Goal: Information Seeking & Learning: Learn about a topic

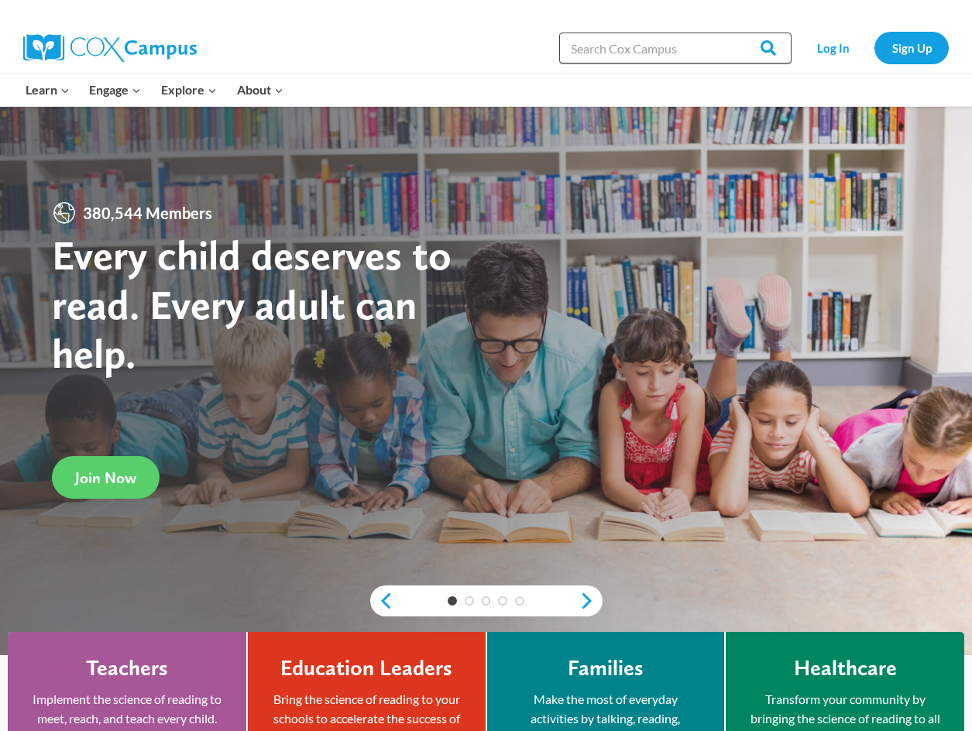
click at [673, 51] on input "Search in [URL][DOMAIN_NAME]" at bounding box center [675, 48] width 232 height 31
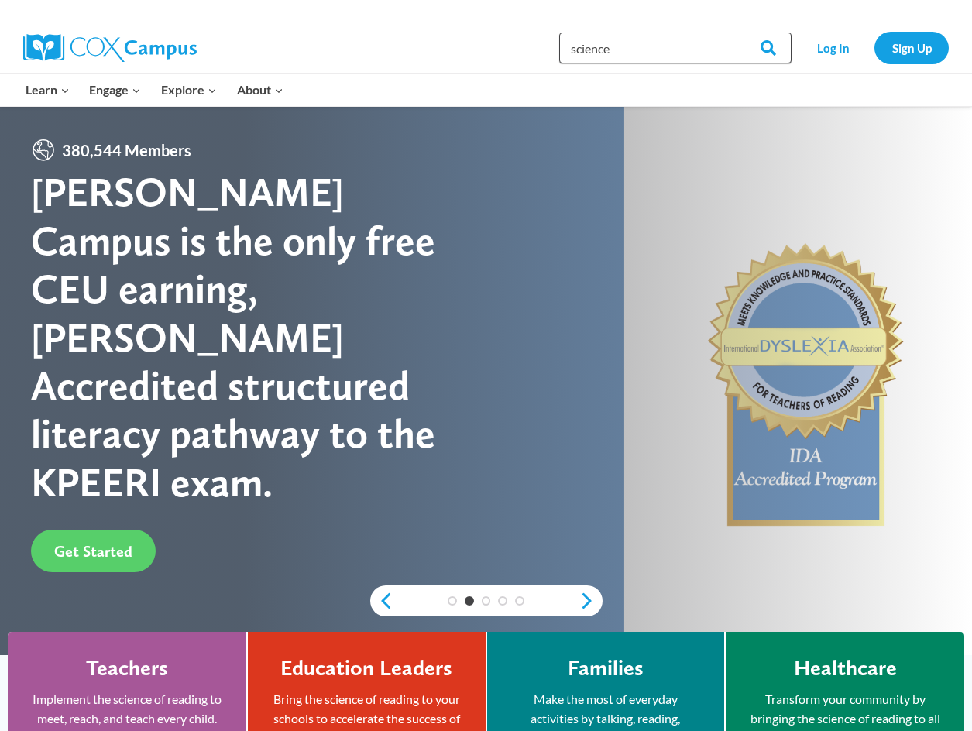
type input "science of reading"
click at [778, 51] on input "Search" at bounding box center [761, 48] width 60 height 31
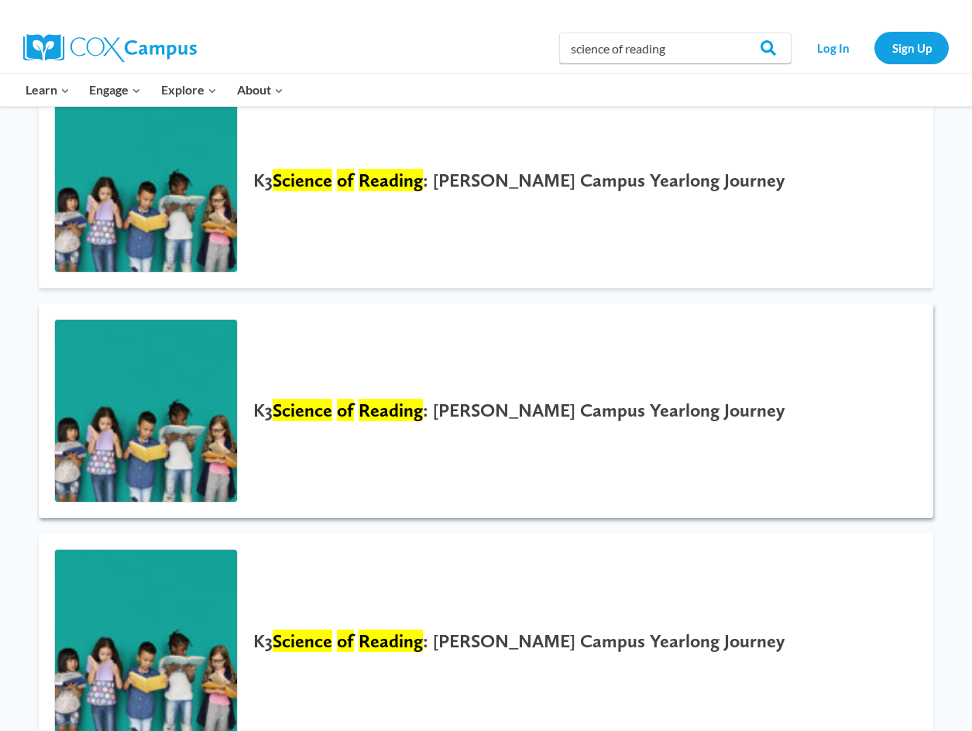
scroll to position [232, 0]
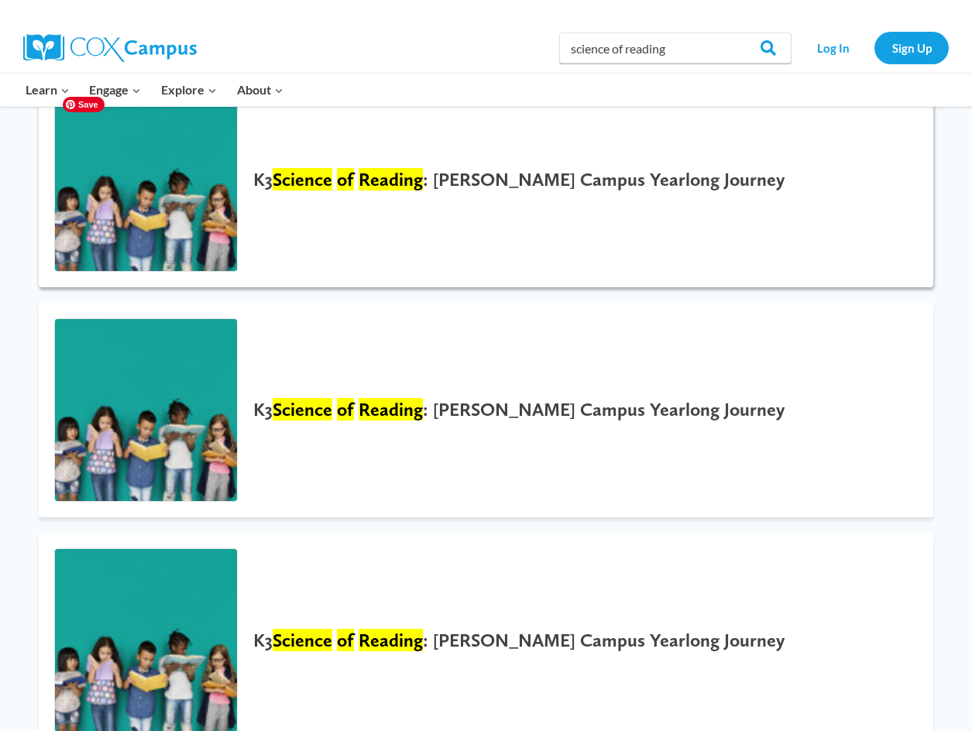
click at [131, 195] on img at bounding box center [146, 180] width 182 height 182
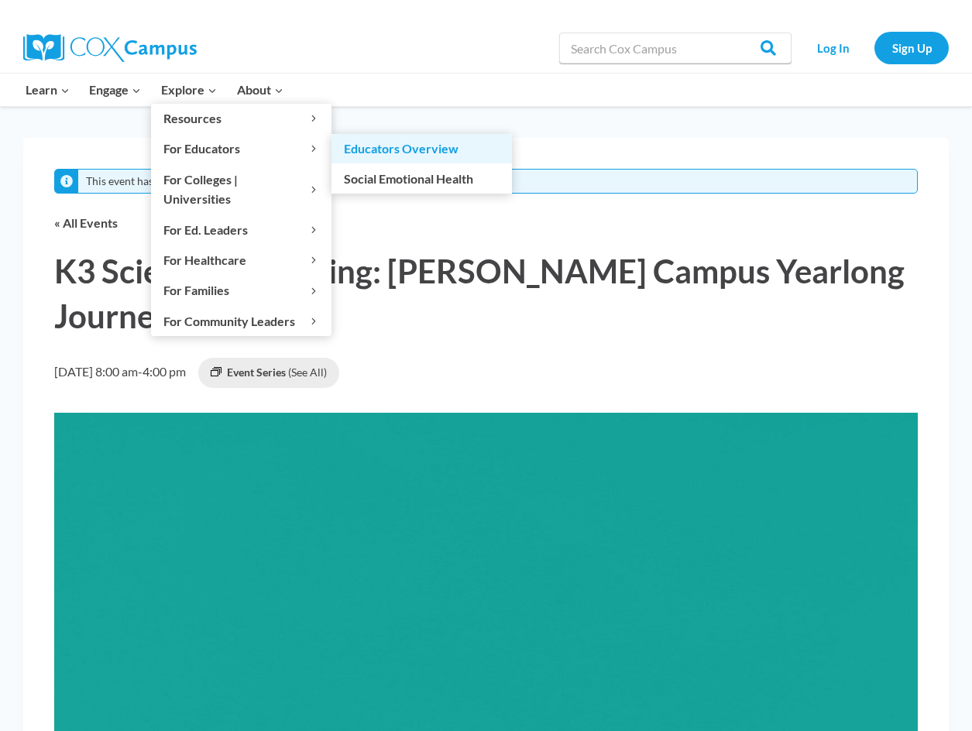
click at [396, 145] on link "Educators Overview" at bounding box center [422, 148] width 180 height 29
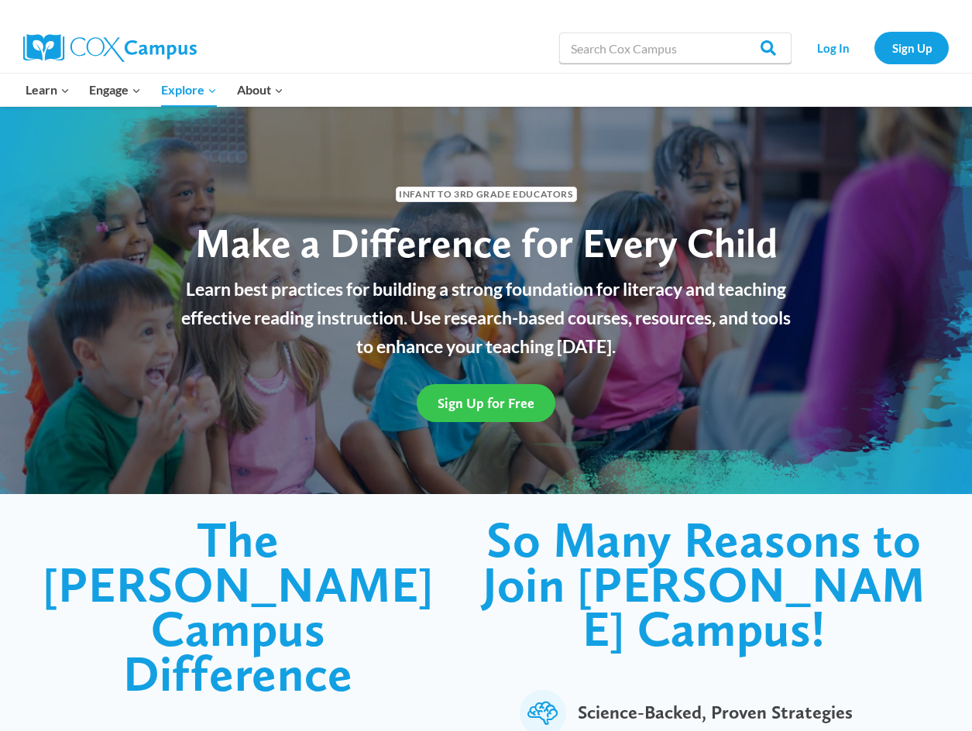
click at [476, 391] on link "Sign Up for Free" at bounding box center [486, 403] width 139 height 38
click at [923, 50] on link "Sign Up" at bounding box center [911, 48] width 74 height 32
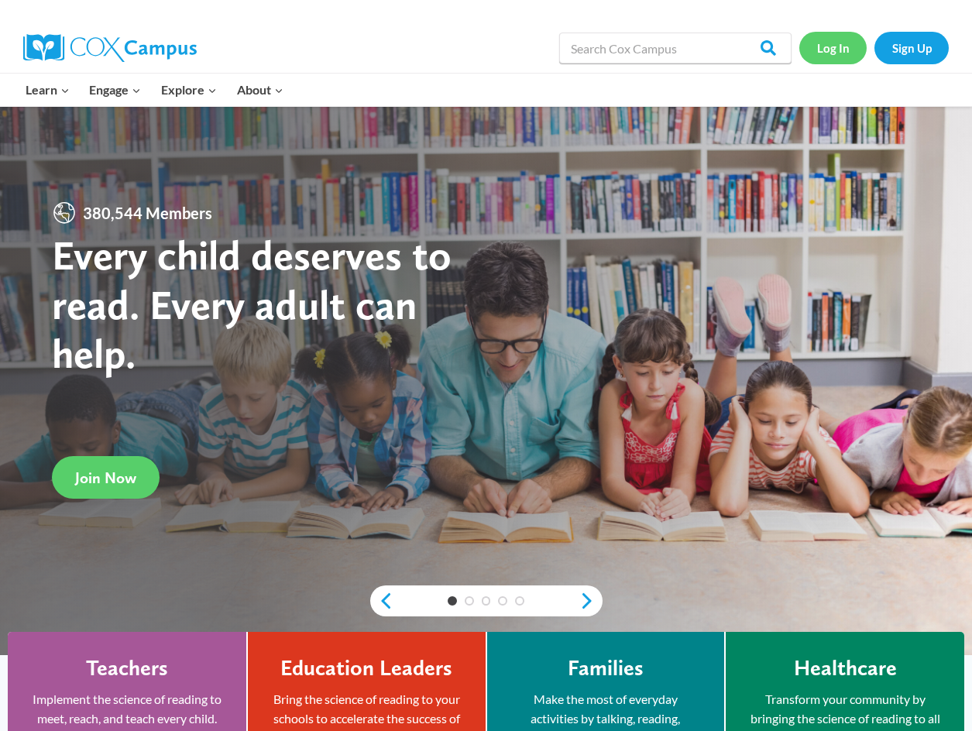
click at [835, 46] on link "Log In" at bounding box center [832, 48] width 67 height 32
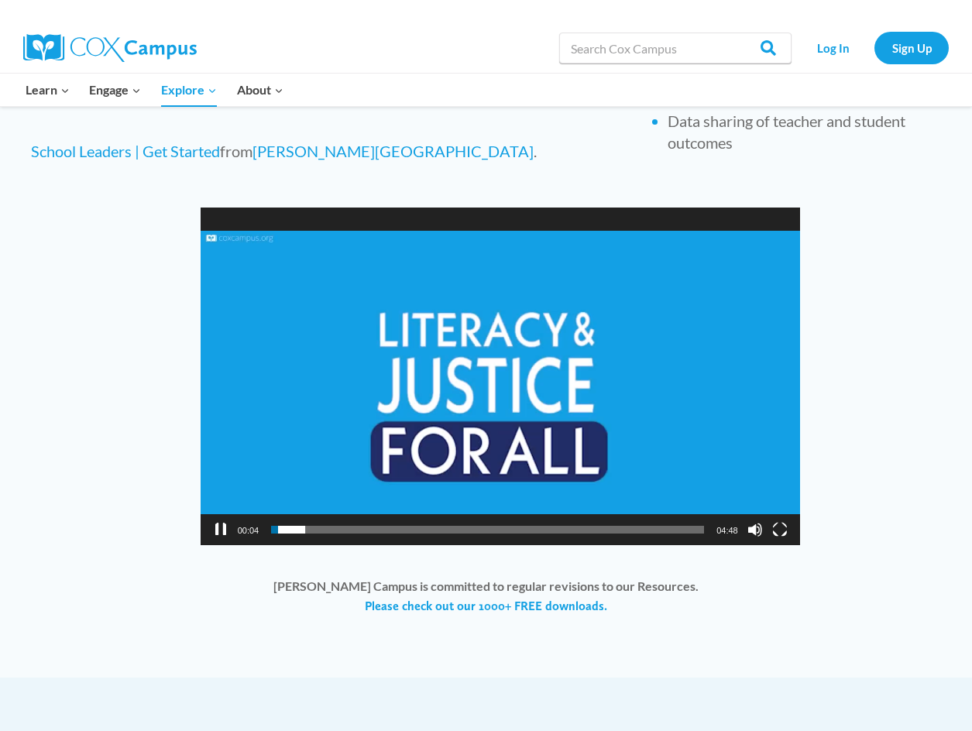
scroll to position [1162, 0]
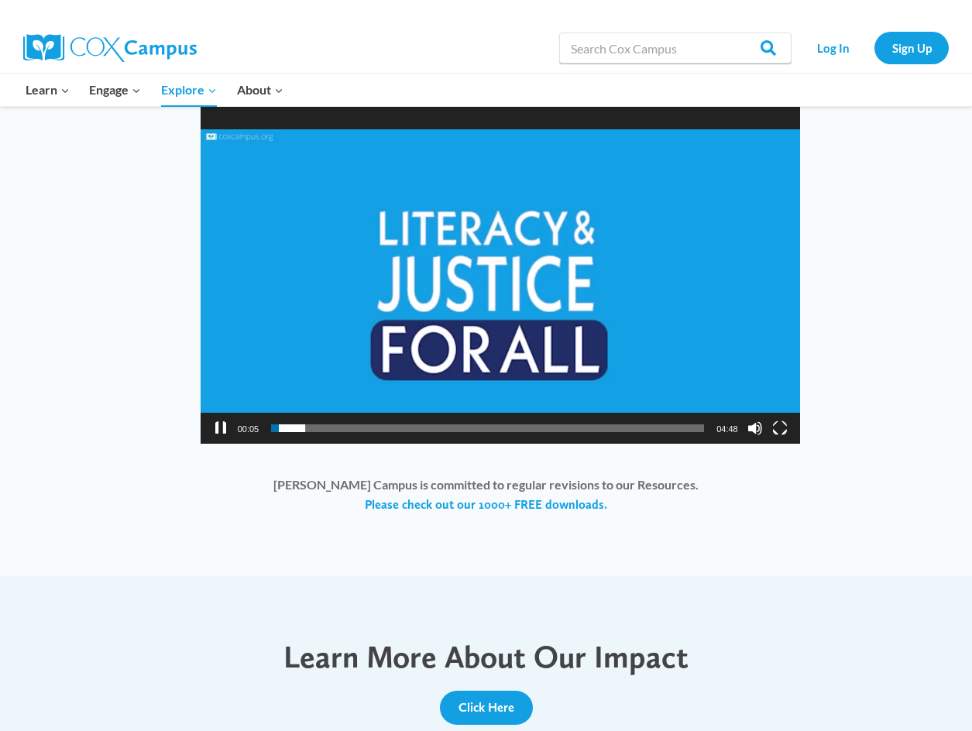
click at [215, 421] on div "Video Player" at bounding box center [220, 428] width 25 height 31
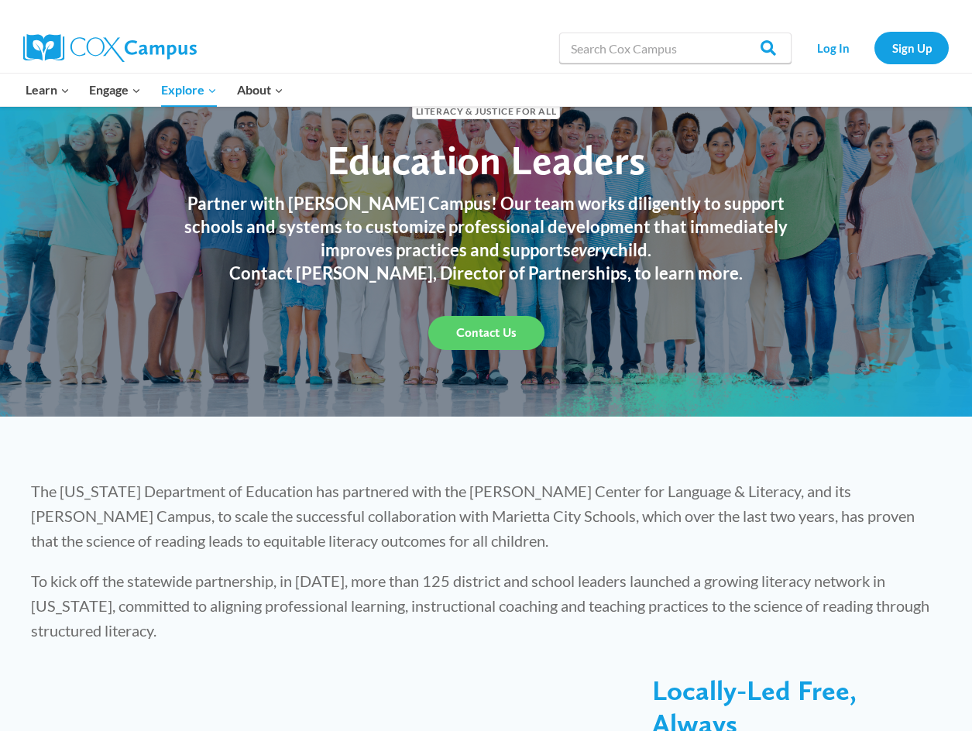
scroll to position [0, 0]
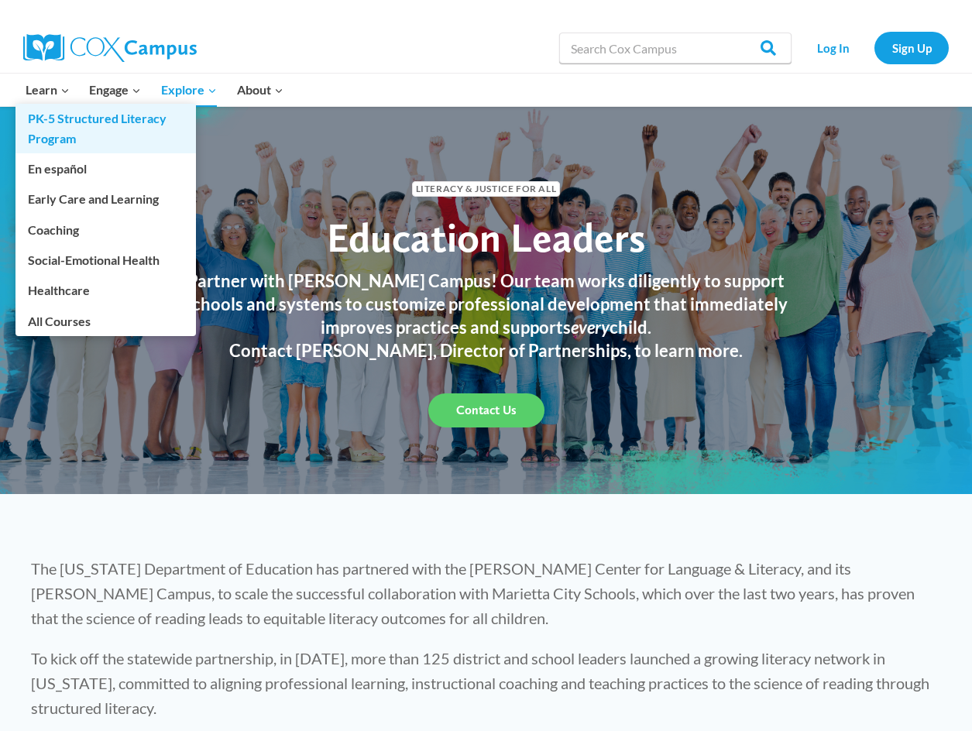
click at [84, 125] on link "PK-5 Structured Literacy Program" at bounding box center [105, 129] width 180 height 50
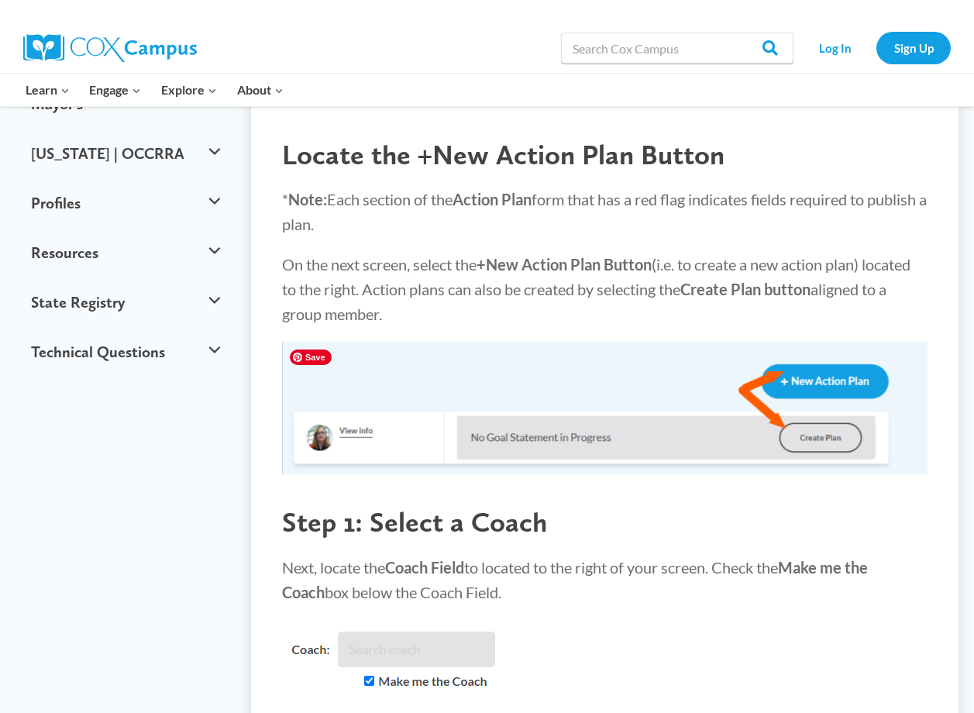
scroll to position [465, 0]
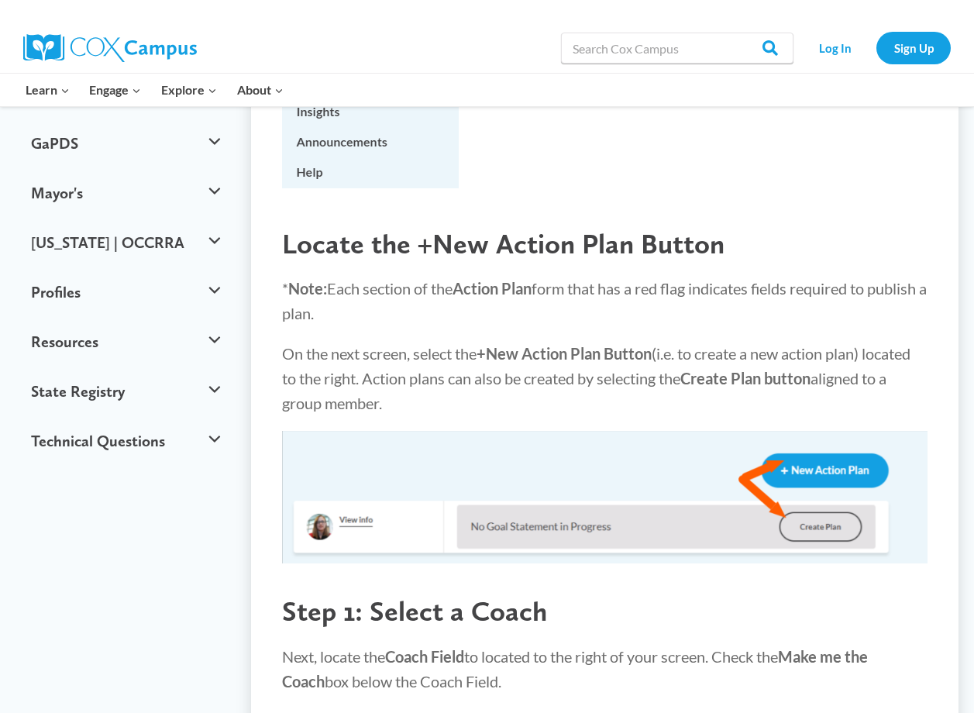
click at [373, 282] on p "* Note: Each section of the Action Plan form that has a red flag indicates fiel…" at bounding box center [604, 301] width 645 height 50
click at [372, 282] on p "* Note: Each section of the Action Plan form that has a red flag indicates fiel…" at bounding box center [604, 301] width 645 height 50
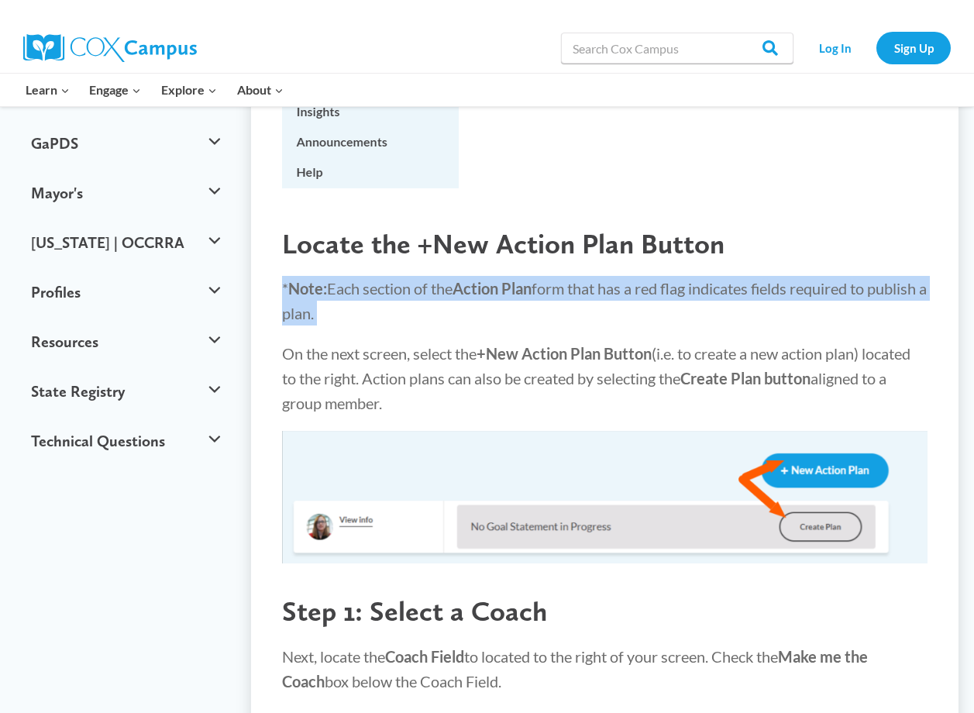
click at [372, 282] on p "* Note: Each section of the Action Plan form that has a red flag indicates fiel…" at bounding box center [604, 301] width 645 height 50
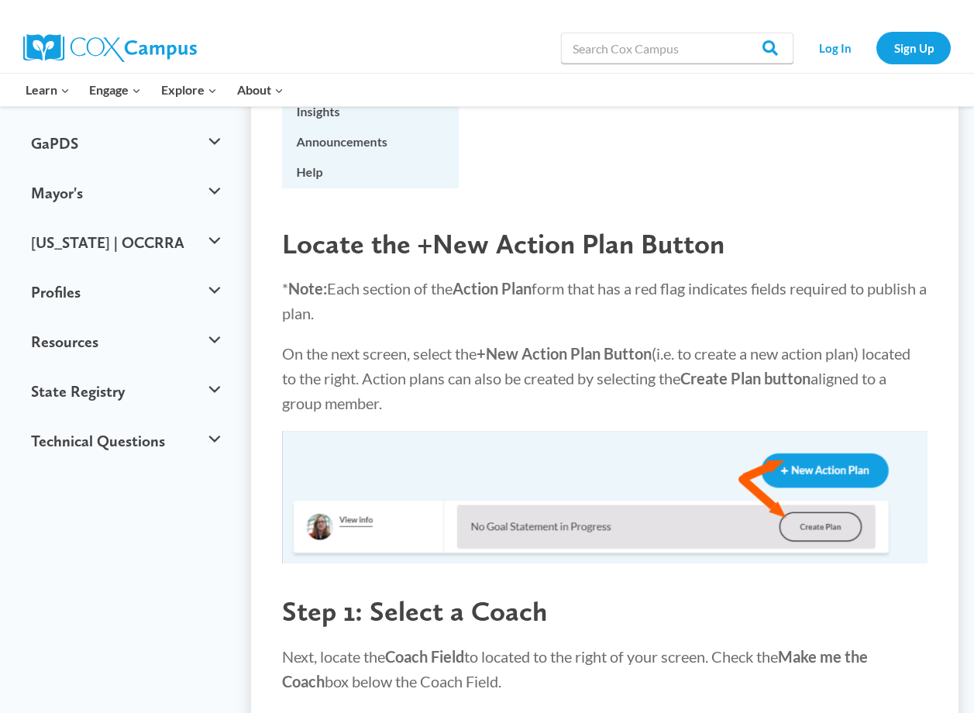
drag, startPoint x: 372, startPoint y: 282, endPoint x: 371, endPoint y: 349, distance: 67.4
click at [371, 349] on p "On the next screen, select the +New Action Plan Button (i.e. to create a new ac…" at bounding box center [604, 378] width 645 height 74
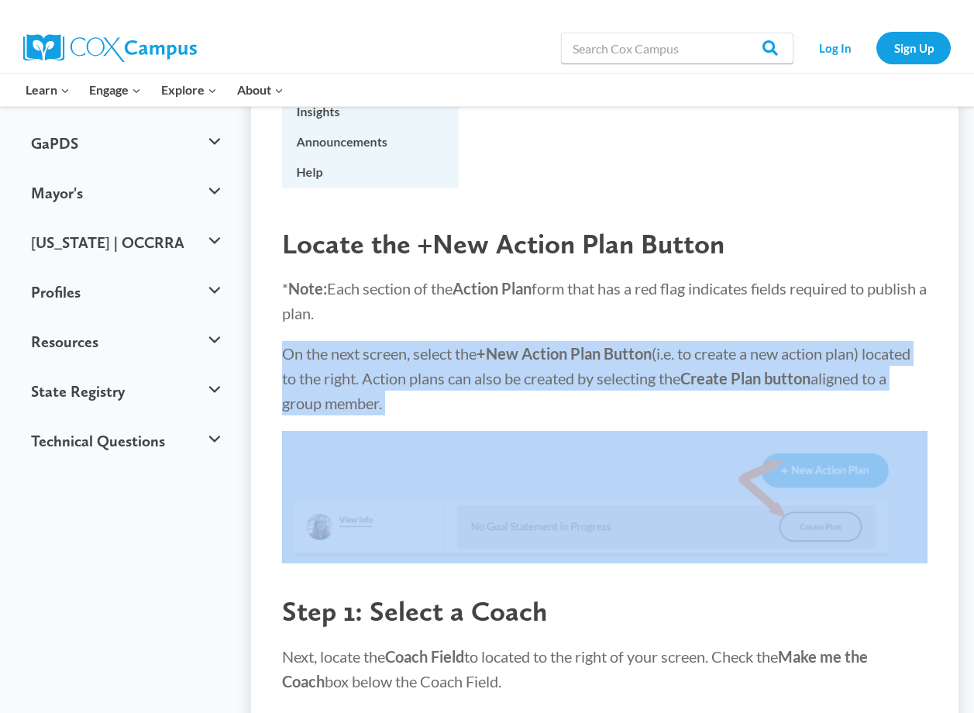
click at [372, 349] on p "On the next screen, select the +New Action Plan Button (i.e. to create a new ac…" at bounding box center [604, 378] width 645 height 74
click at [510, 412] on p "On the next screen, select the +New Action Plan Button (i.e. to create a new ac…" at bounding box center [604, 378] width 645 height 74
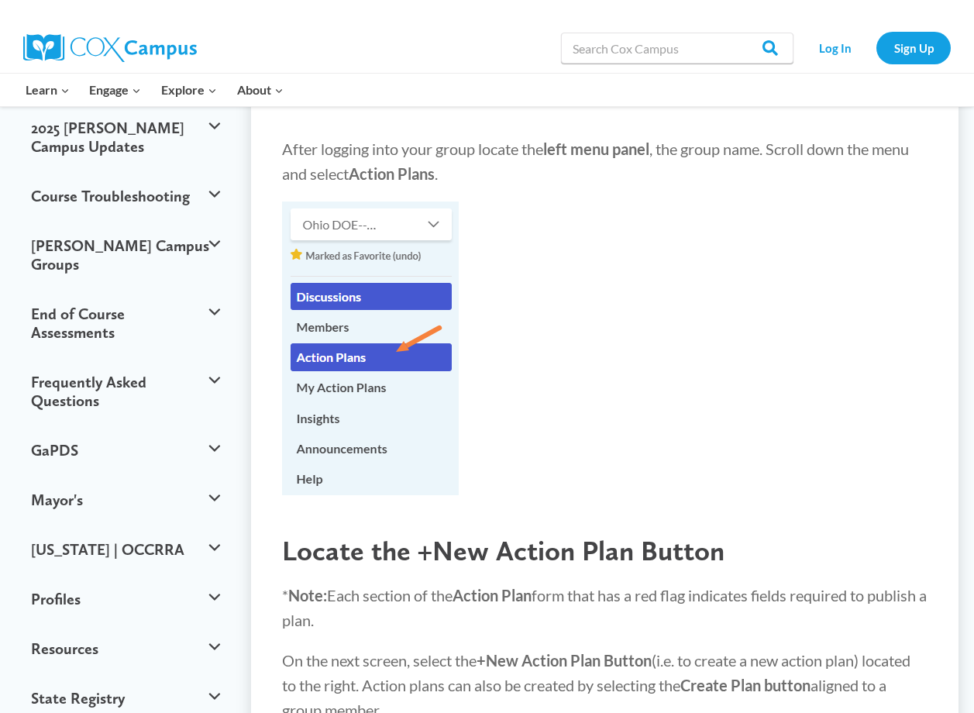
scroll to position [155, 0]
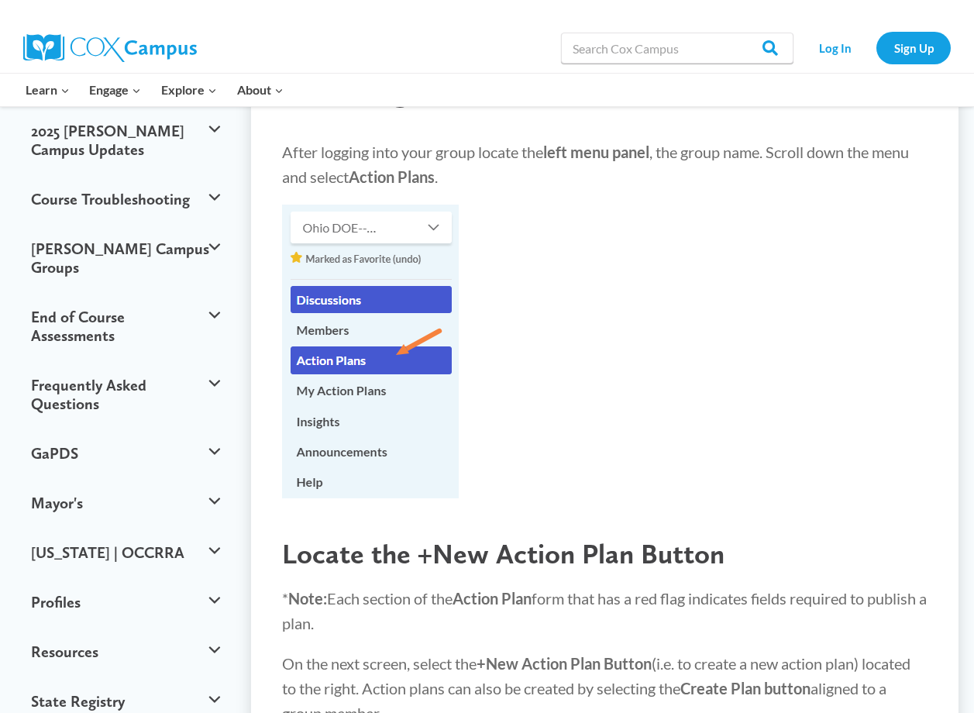
click at [161, 49] on img at bounding box center [110, 48] width 174 height 28
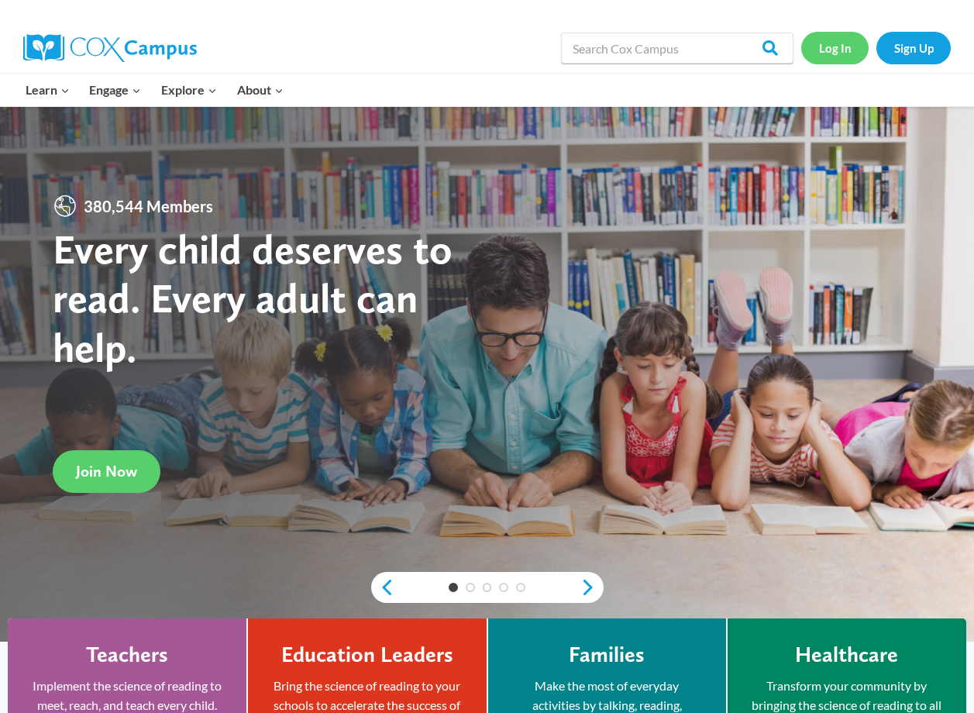
click at [844, 48] on link "Log In" at bounding box center [834, 48] width 67 height 32
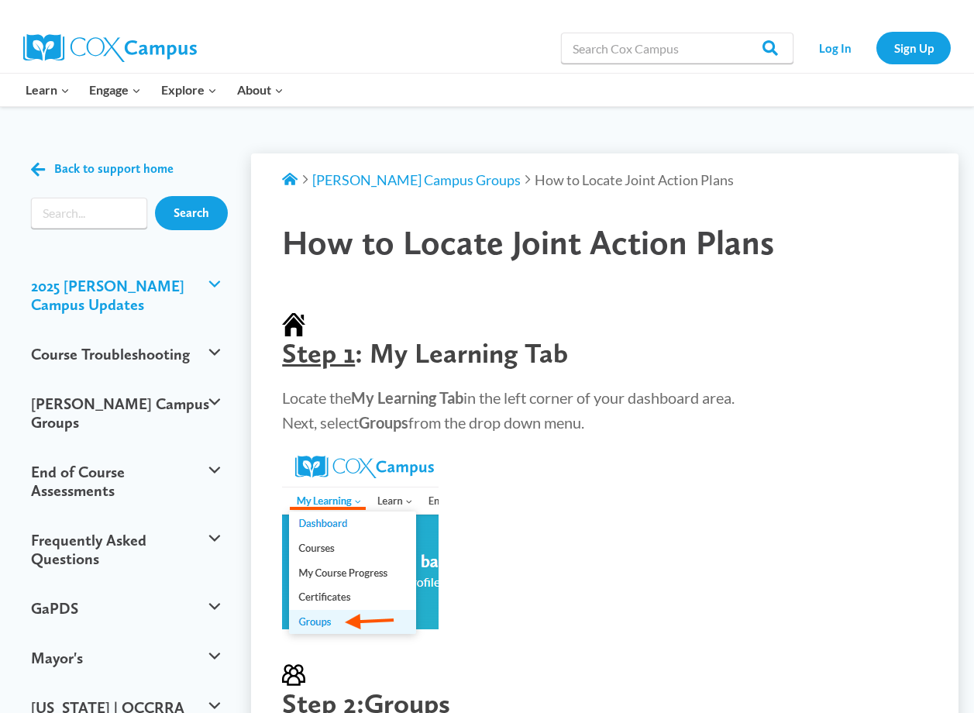
click at [216, 280] on button "2025 [PERSON_NAME] Campus Updates" at bounding box center [125, 295] width 204 height 68
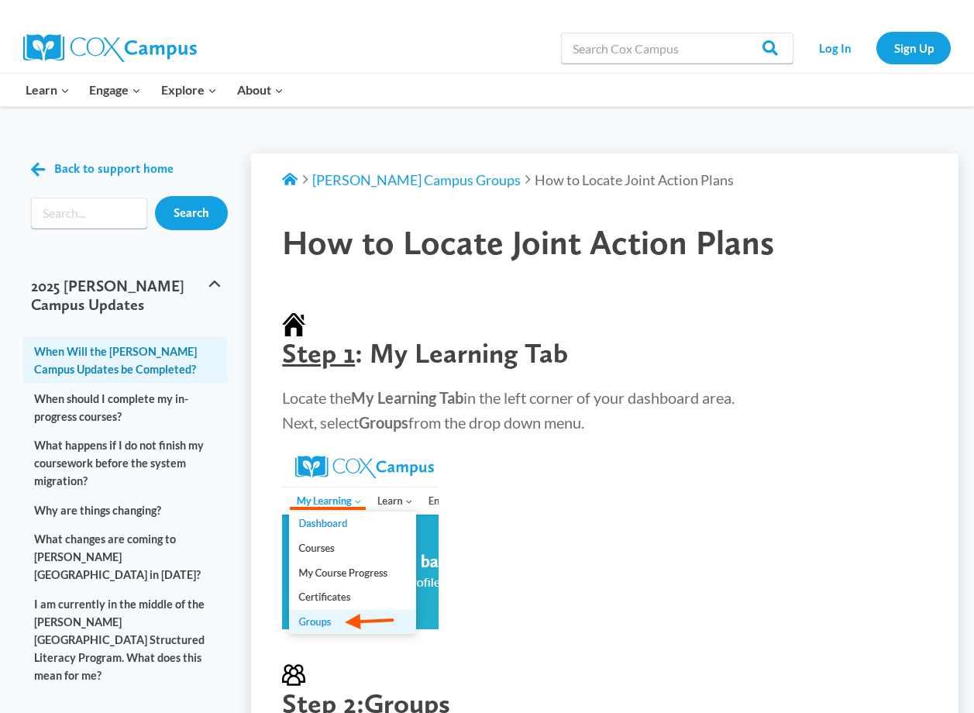
click at [203, 341] on link "When Will the [PERSON_NAME] Campus Updates be Completed?" at bounding box center [125, 360] width 204 height 46
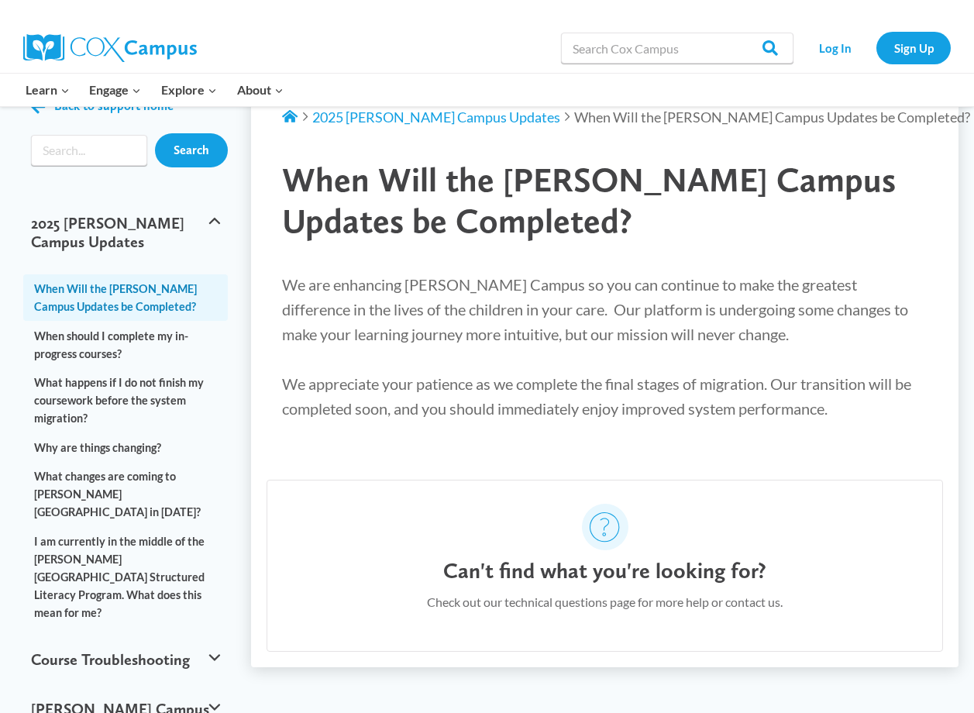
scroll to position [155, 0]
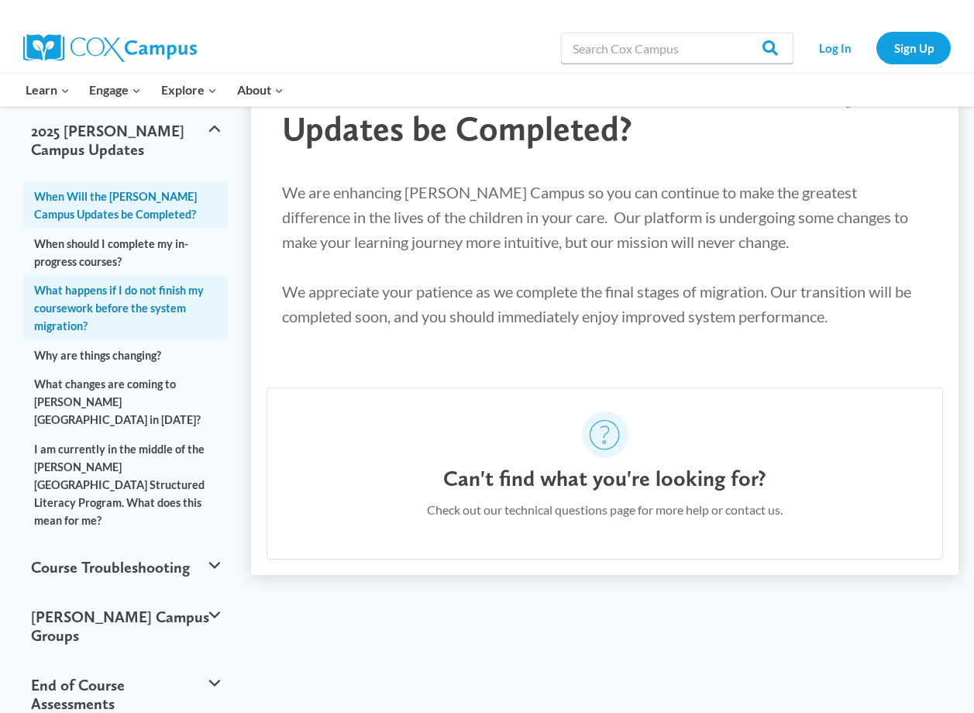
click at [152, 290] on link "What happens if I do not finish my coursework before the system migration?" at bounding box center [125, 308] width 204 height 65
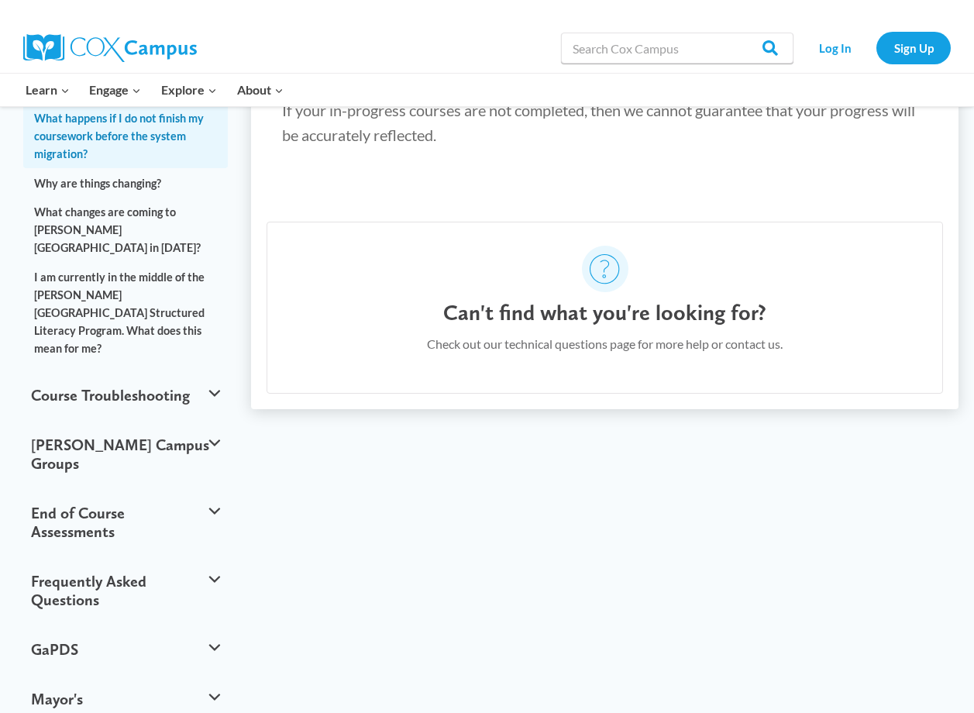
scroll to position [232, 0]
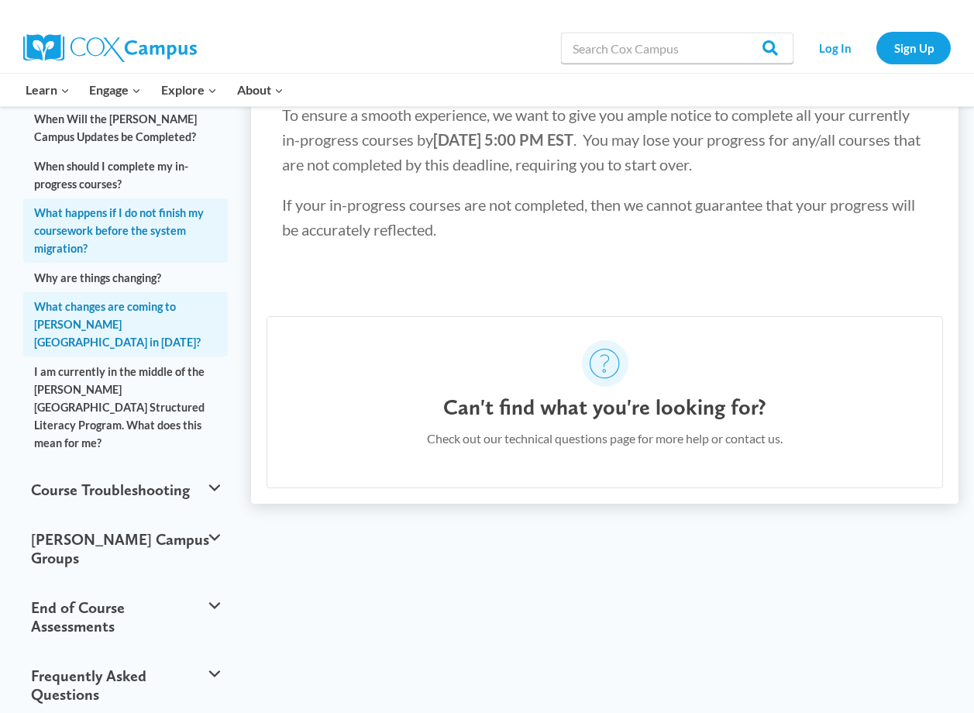
click at [158, 295] on link "What changes are coming to [PERSON_NAME][GEOGRAPHIC_DATA] in [DATE]?" at bounding box center [125, 324] width 204 height 65
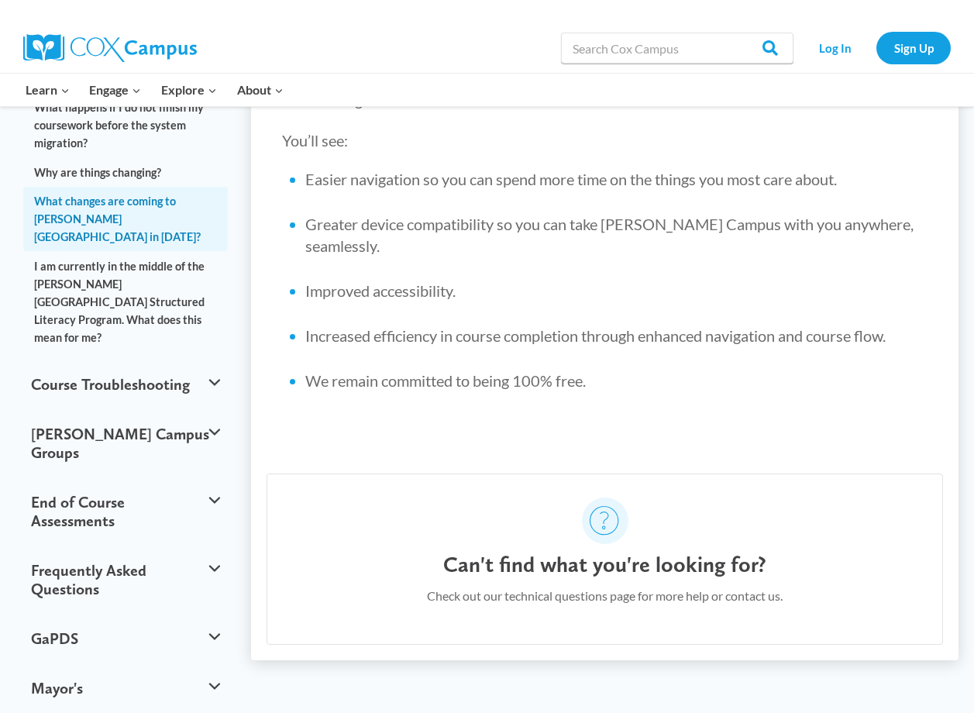
scroll to position [465, 0]
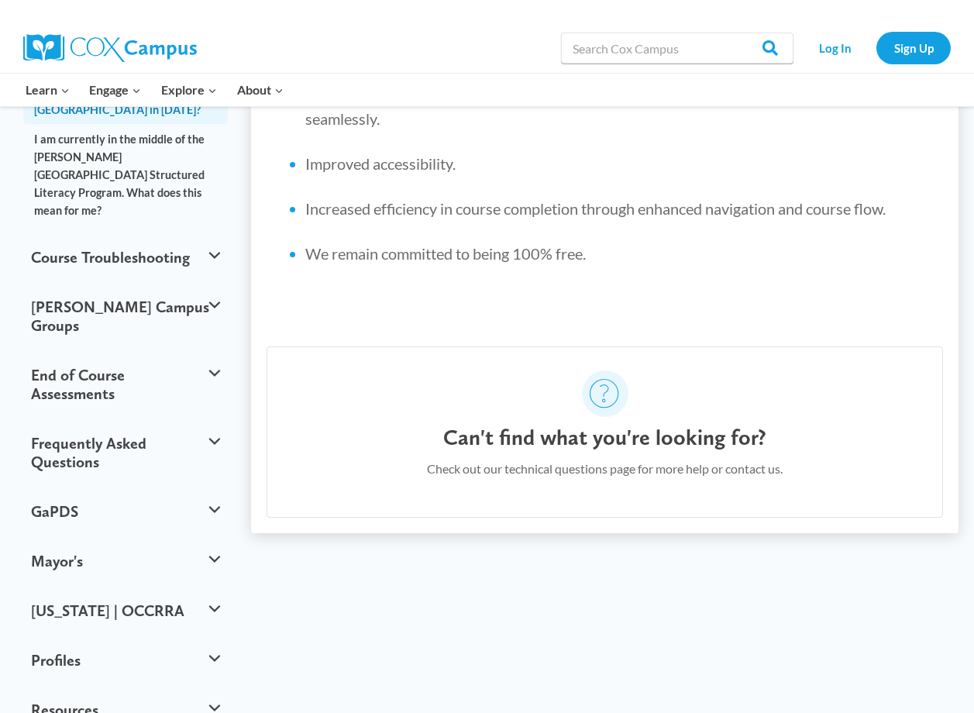
click at [564, 459] on p "Check out our technical questions page for more help or contact us." at bounding box center [605, 469] width 356 height 20
drag, startPoint x: 565, startPoint y: 413, endPoint x: 667, endPoint y: 413, distance: 101.5
click at [667, 459] on p "Check out our technical questions page for more help or contact us." at bounding box center [605, 469] width 356 height 20
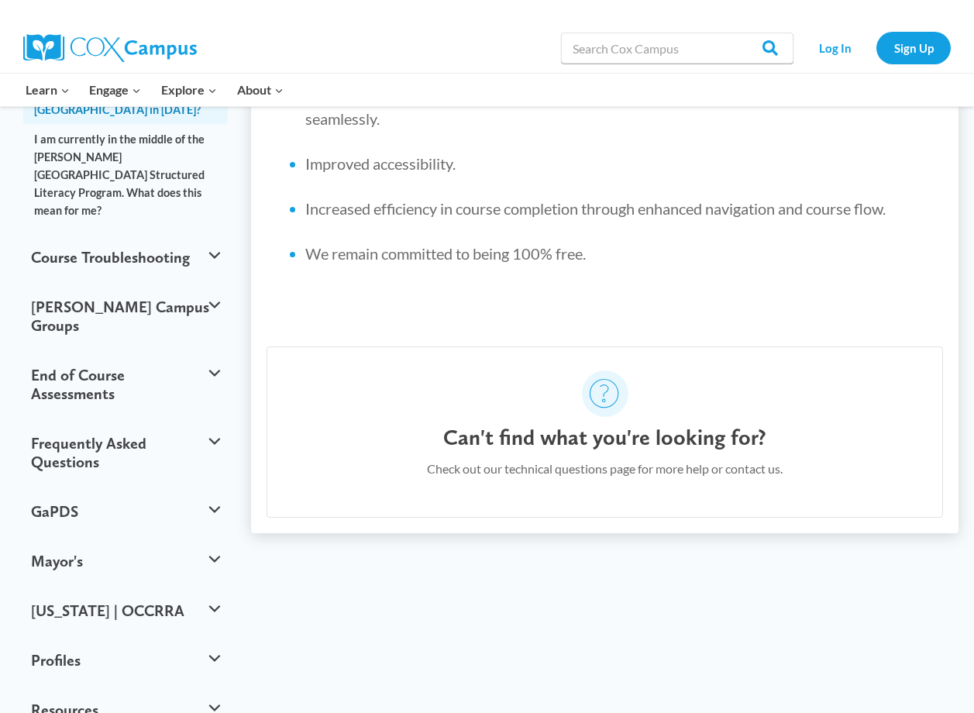
drag, startPoint x: 667, startPoint y: 412, endPoint x: 648, endPoint y: 354, distance: 61.2
click at [648, 354] on div "Can't find what you're looking for? Check out our technical questions page for …" at bounding box center [604, 431] width 676 height 171
click at [635, 424] on h4 "Can't find what you're looking for?" at bounding box center [604, 437] width 323 height 26
click at [214, 282] on button "Cox Campus Groups" at bounding box center [125, 316] width 204 height 68
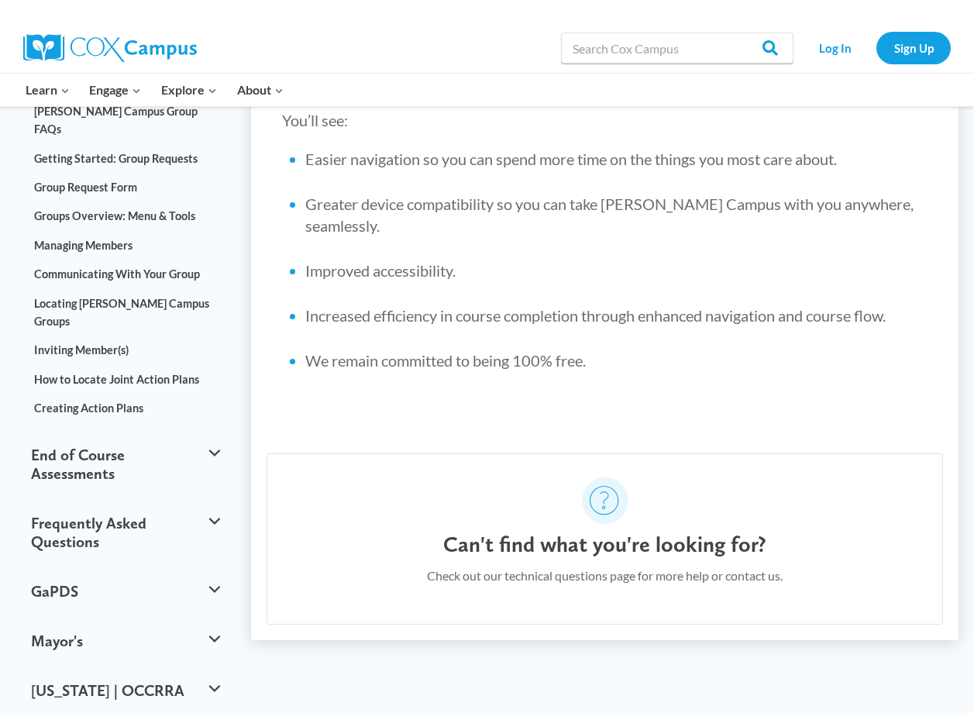
scroll to position [232, 0]
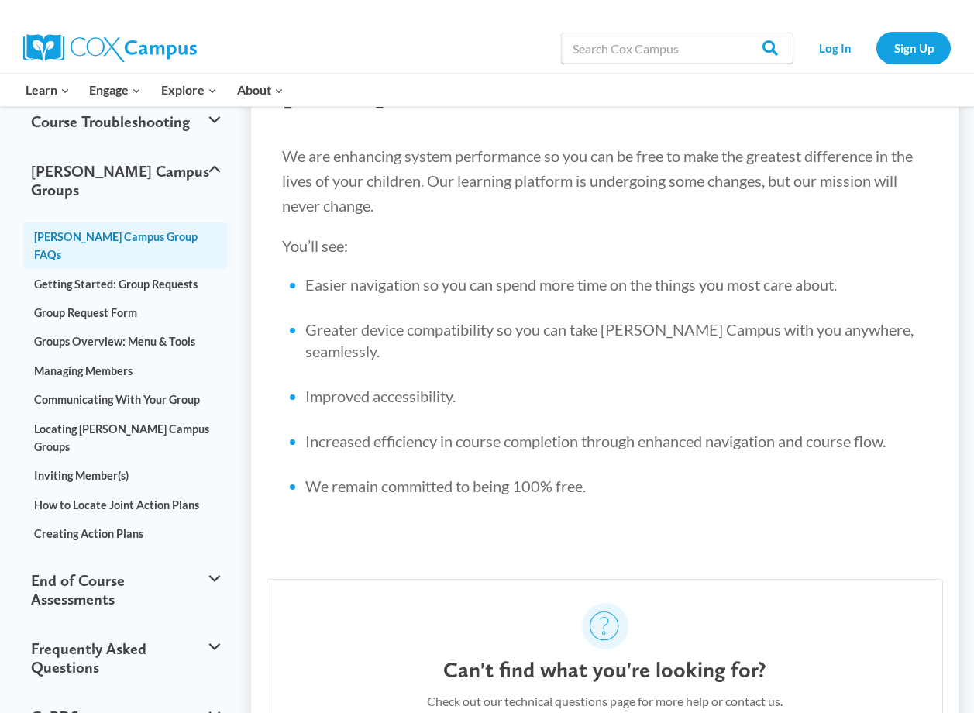
click at [141, 222] on link "Cox Campus Group FAQs" at bounding box center [125, 245] width 204 height 46
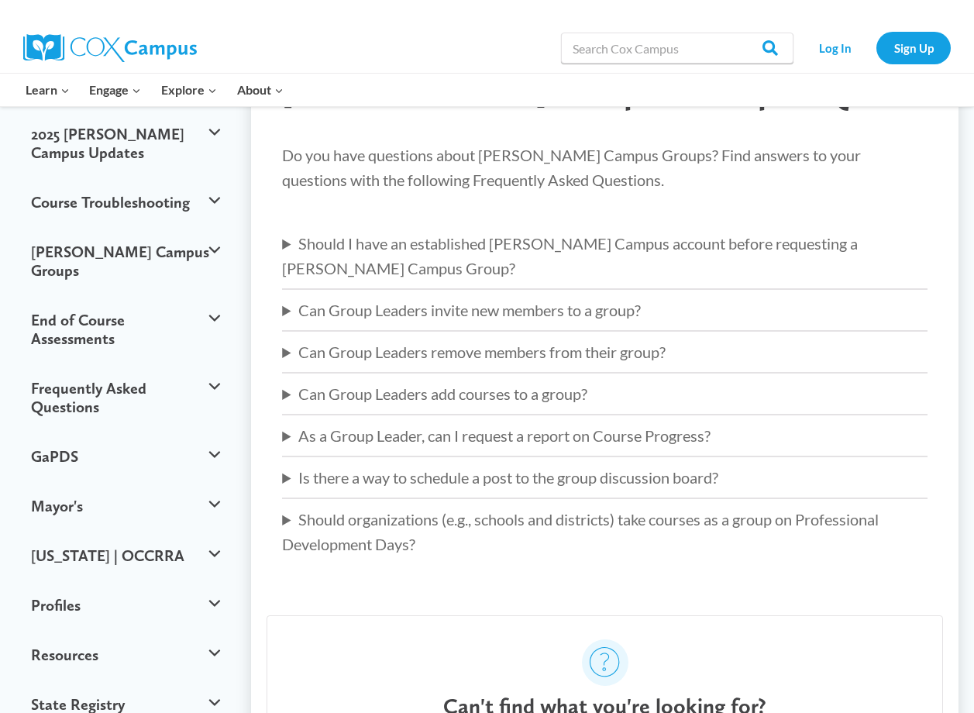
scroll to position [155, 0]
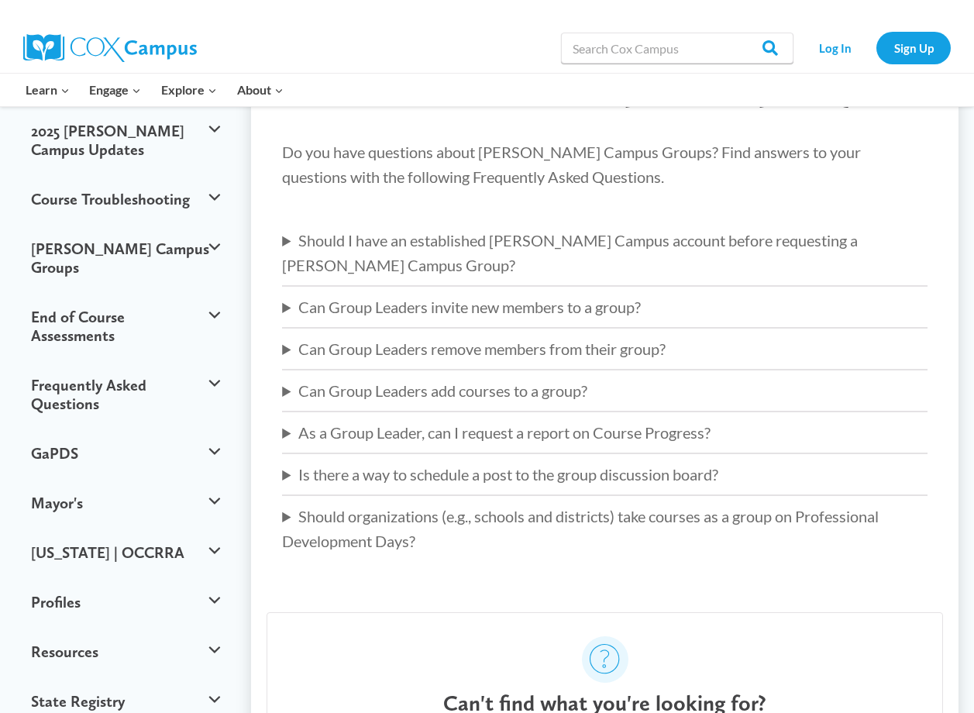
click at [663, 242] on summary "Should I have an established [PERSON_NAME] Campus account before requesting a […" at bounding box center [604, 253] width 645 height 50
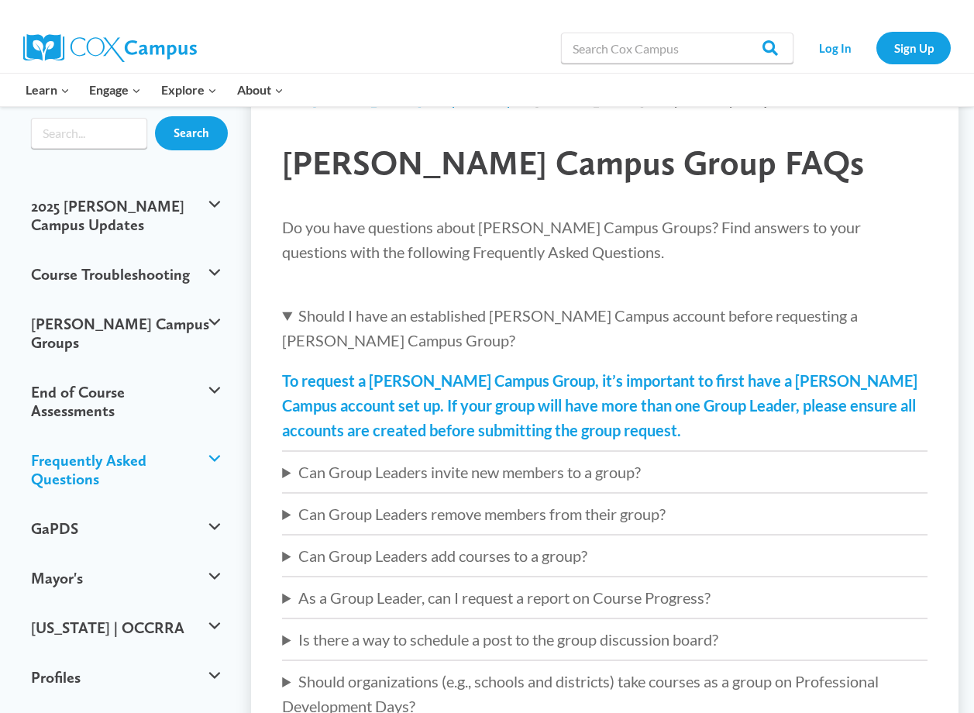
scroll to position [0, 0]
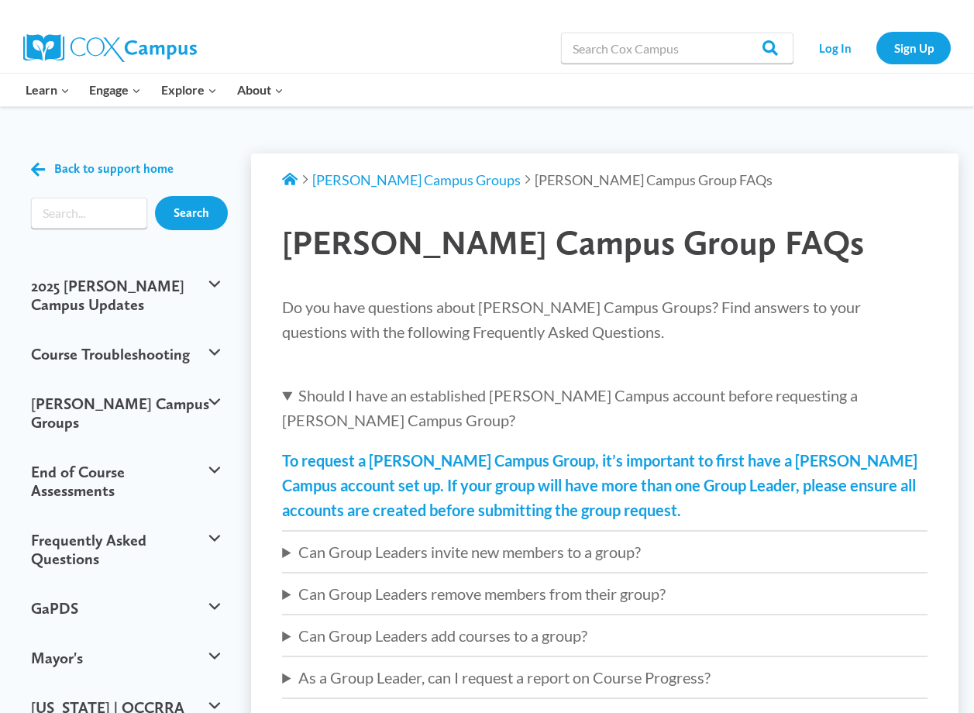
drag, startPoint x: 55, startPoint y: 381, endPoint x: 525, endPoint y: 151, distance: 523.4
click at [525, 151] on div "Back to support home Search 2025 Cox Campus Updates When Will the Cox Campus Up…" at bounding box center [487, 598] width 974 height 983
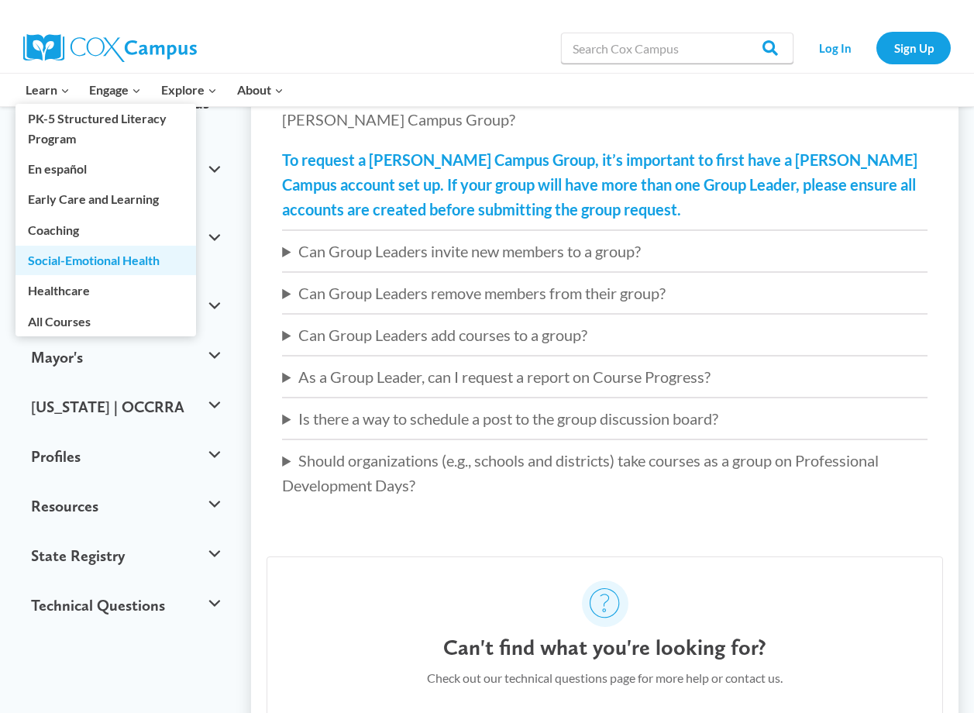
scroll to position [387, 0]
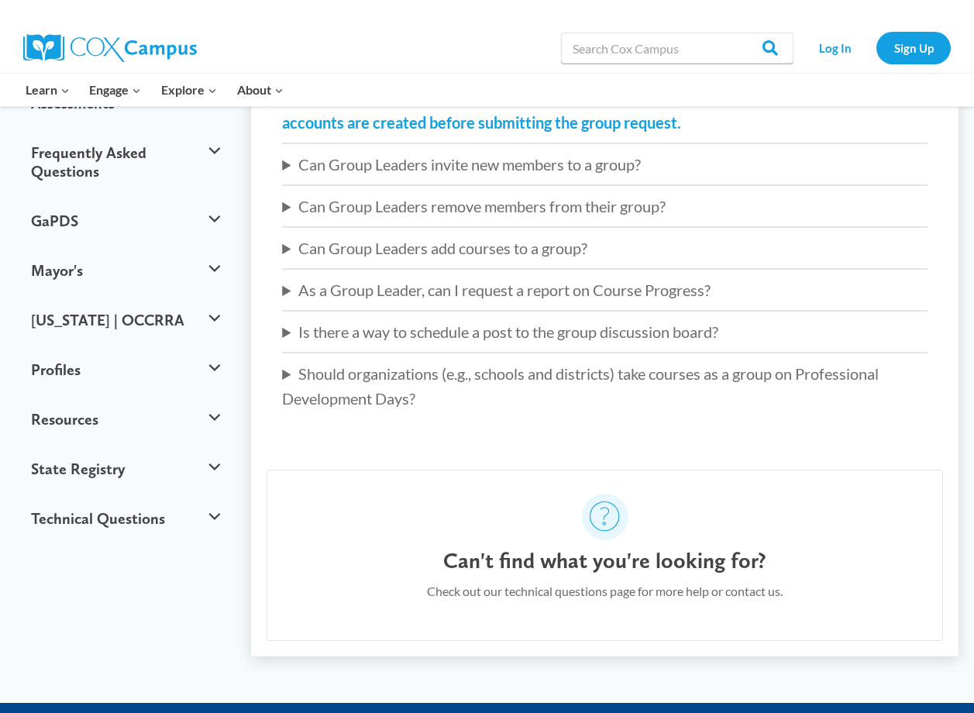
click at [120, 53] on img at bounding box center [110, 48] width 174 height 28
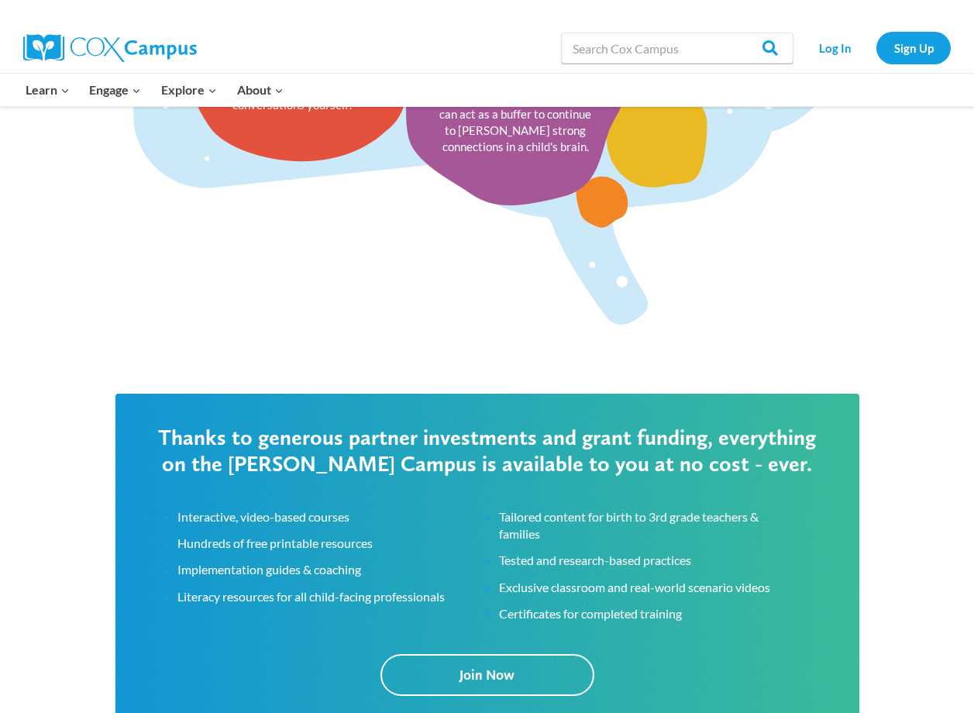
scroll to position [2401, 0]
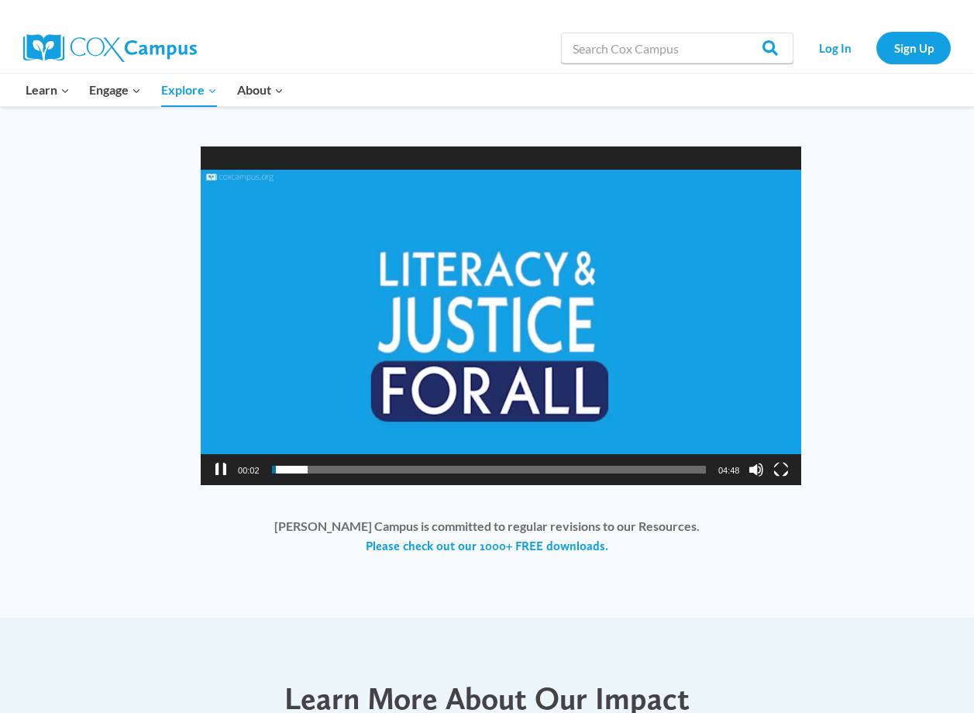
scroll to position [1239, 0]
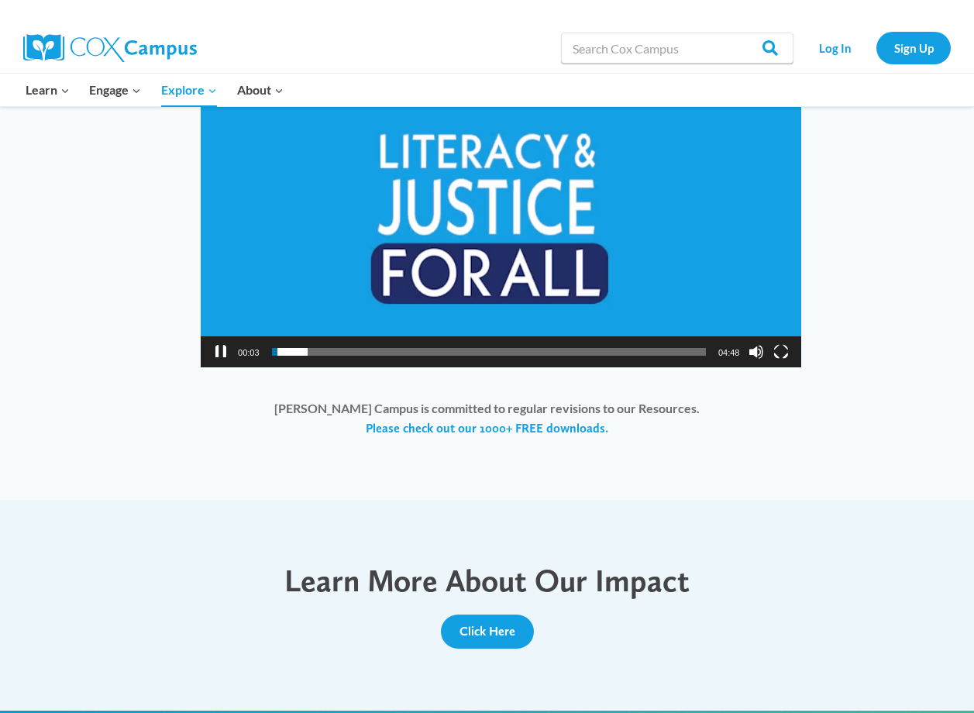
click at [219, 349] on button "Pause" at bounding box center [220, 351] width 15 height 15
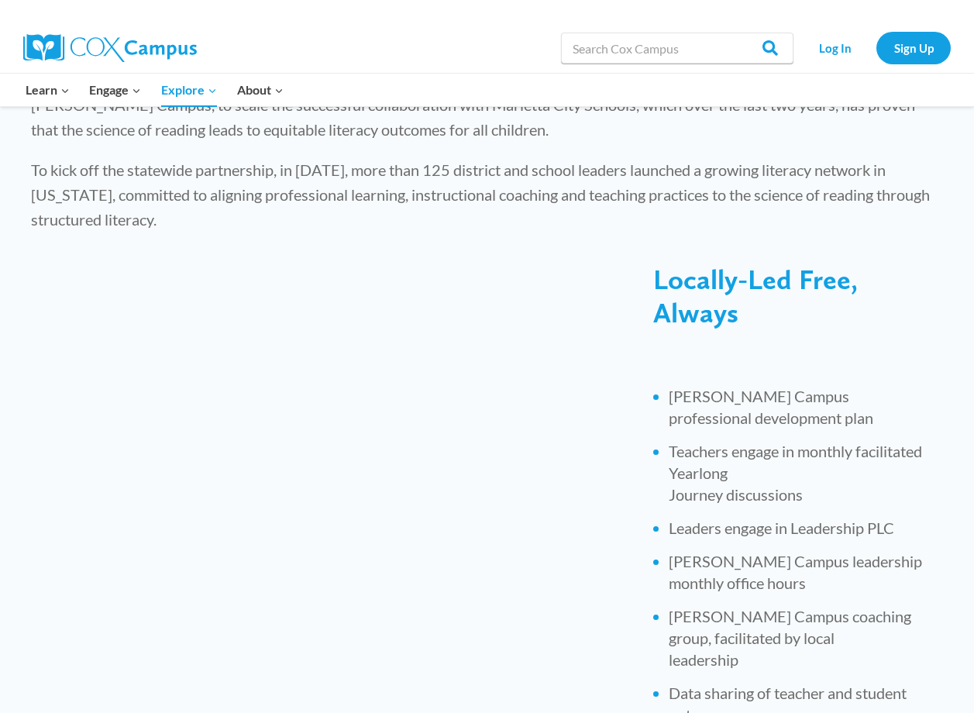
scroll to position [465, 0]
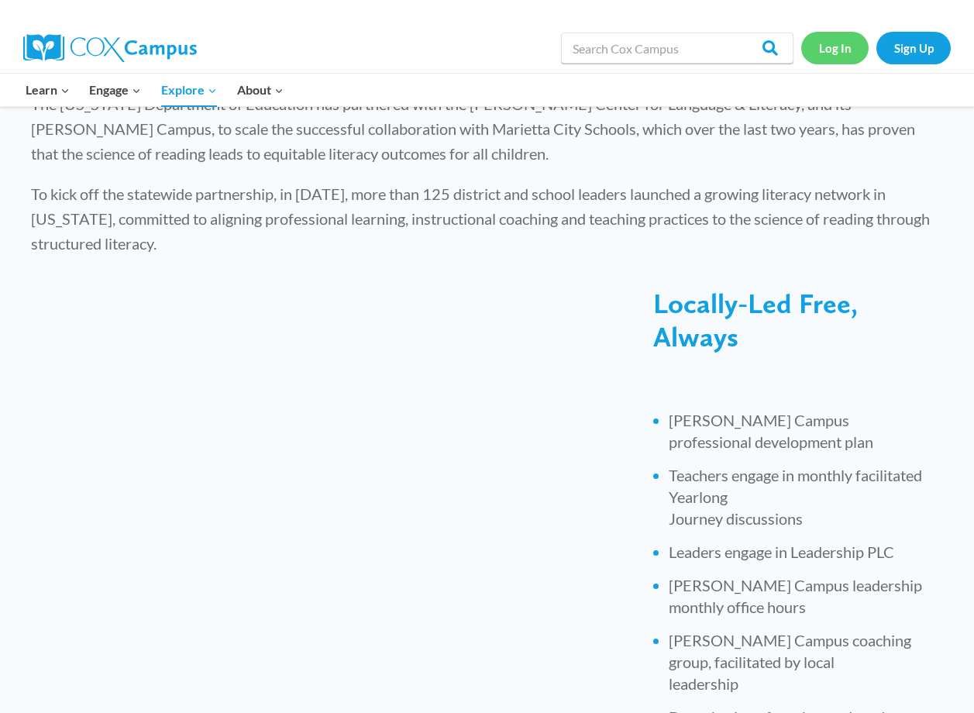
click at [823, 43] on link "Log In" at bounding box center [834, 48] width 67 height 32
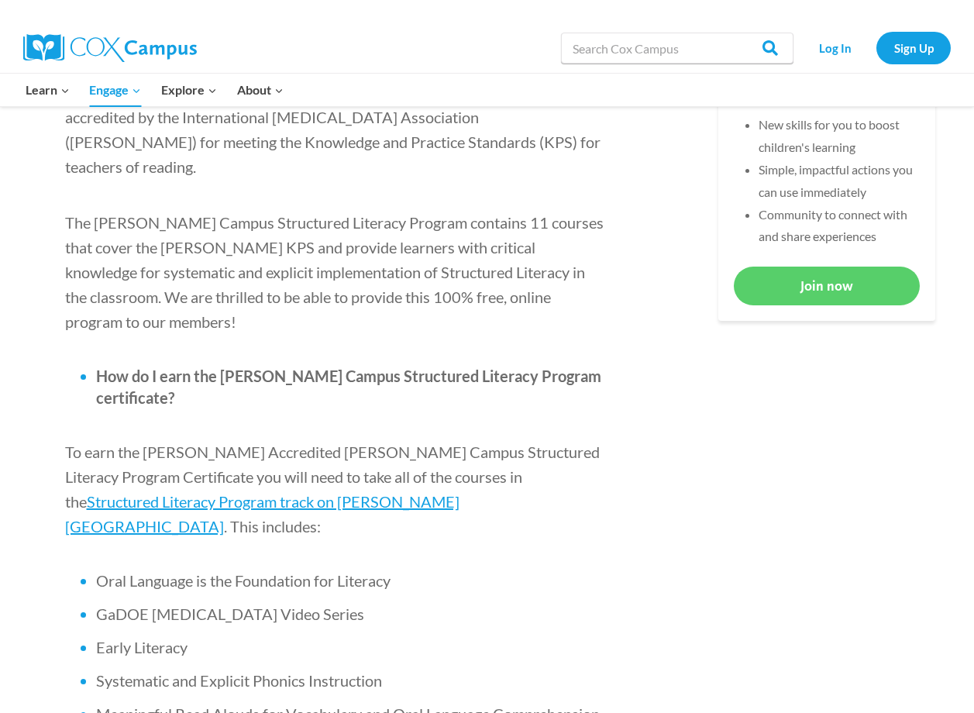
scroll to position [852, 0]
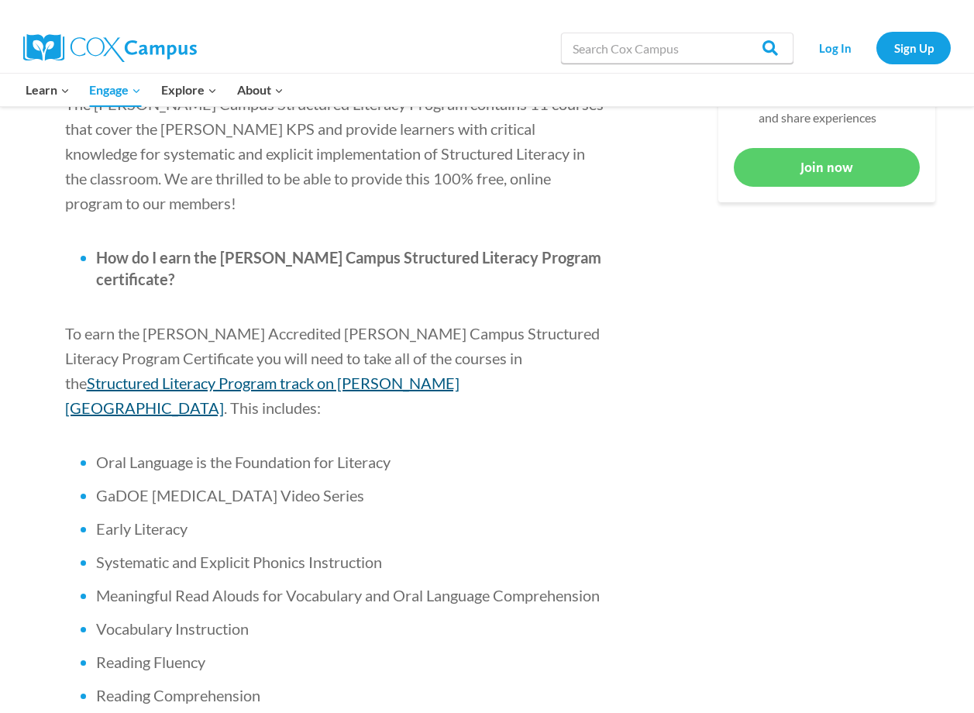
click at [429, 373] on span "Structured Literacy Program track on [PERSON_NAME][GEOGRAPHIC_DATA]" at bounding box center [262, 394] width 394 height 43
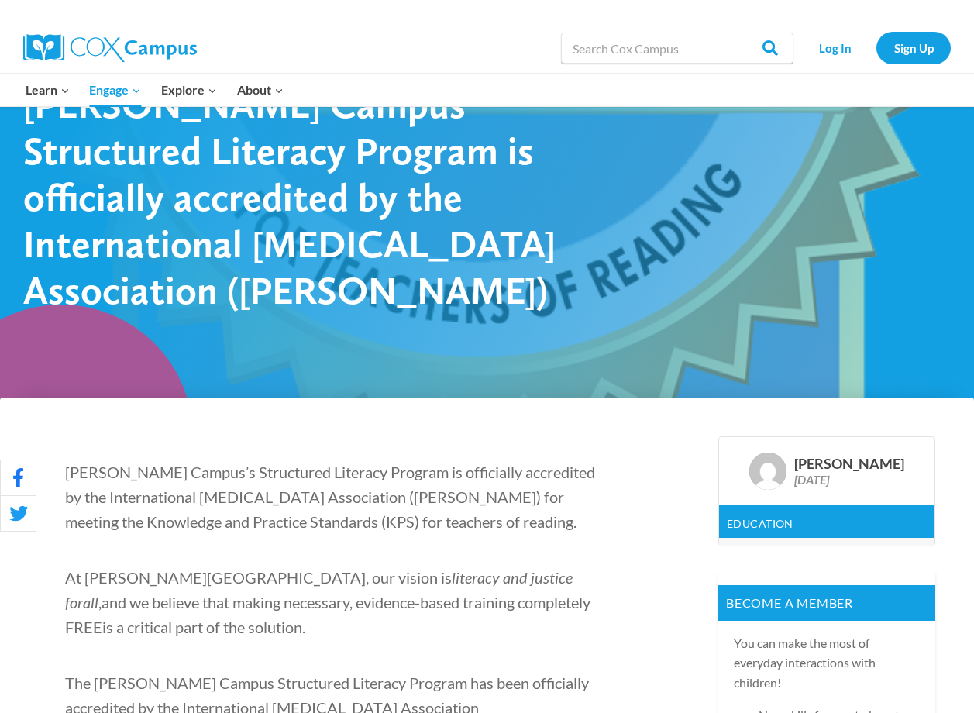
scroll to position [0, 0]
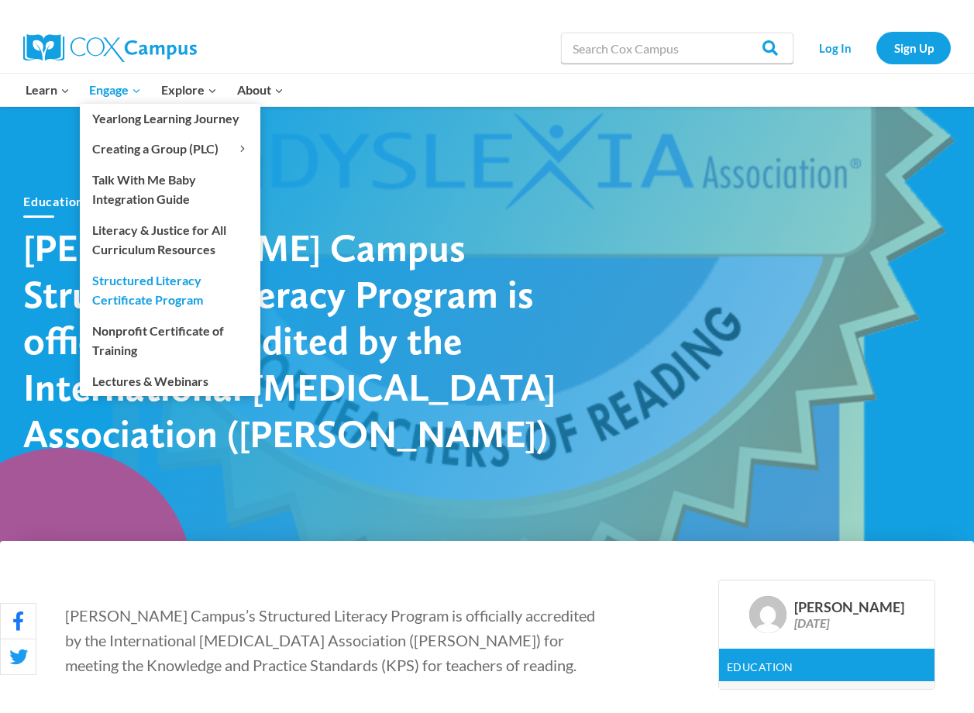
click at [140, 292] on link "Structured Literacy Certificate Program" at bounding box center [170, 290] width 180 height 50
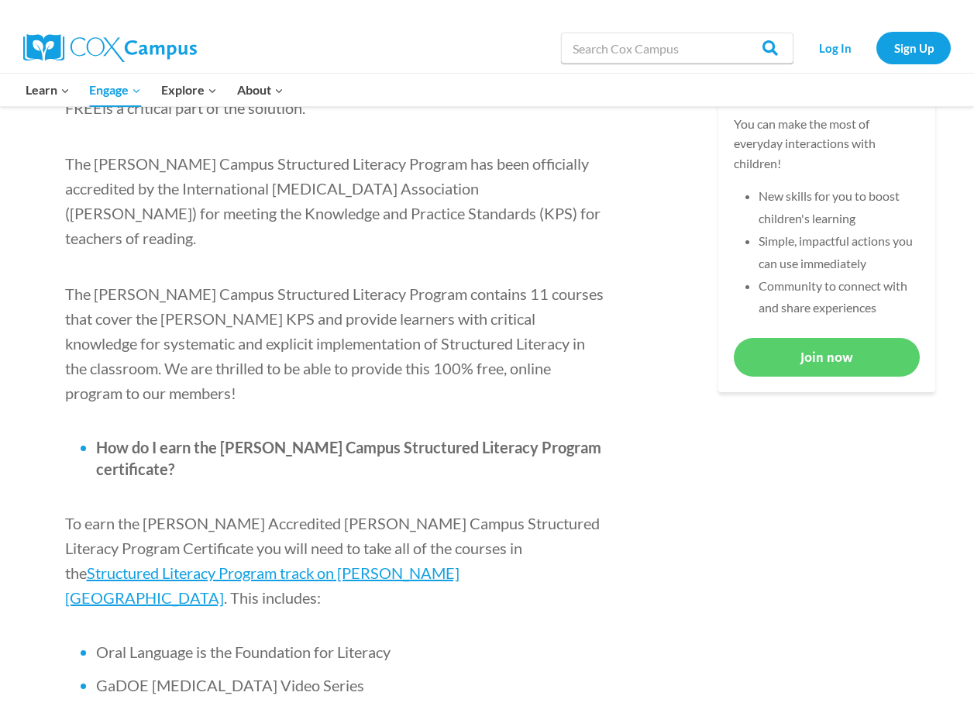
scroll to position [697, 0]
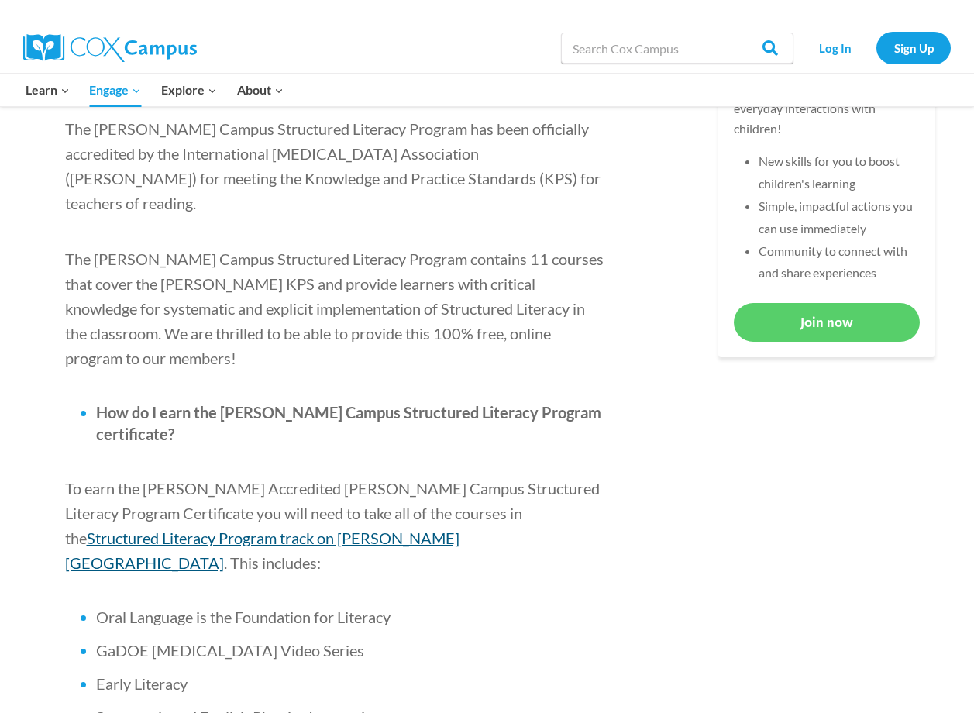
click at [134, 528] on span "Structured Literacy Program track on [PERSON_NAME][GEOGRAPHIC_DATA]" at bounding box center [262, 549] width 394 height 43
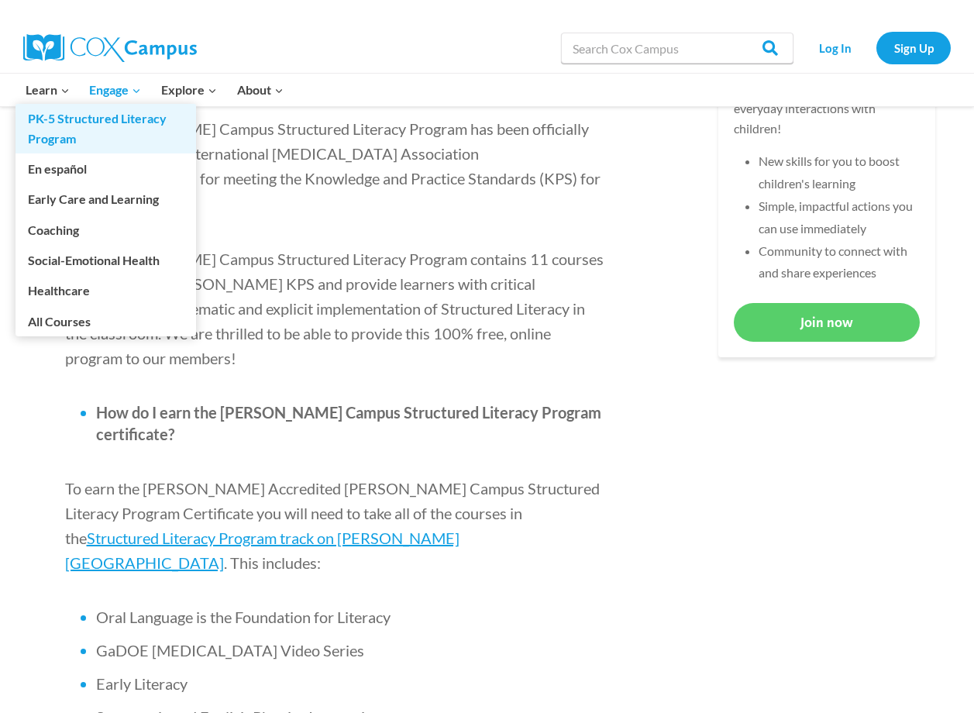
click at [80, 127] on link "PK-5 Structured Literacy Program" at bounding box center [105, 129] width 180 height 50
